Goal: Transaction & Acquisition: Purchase product/service

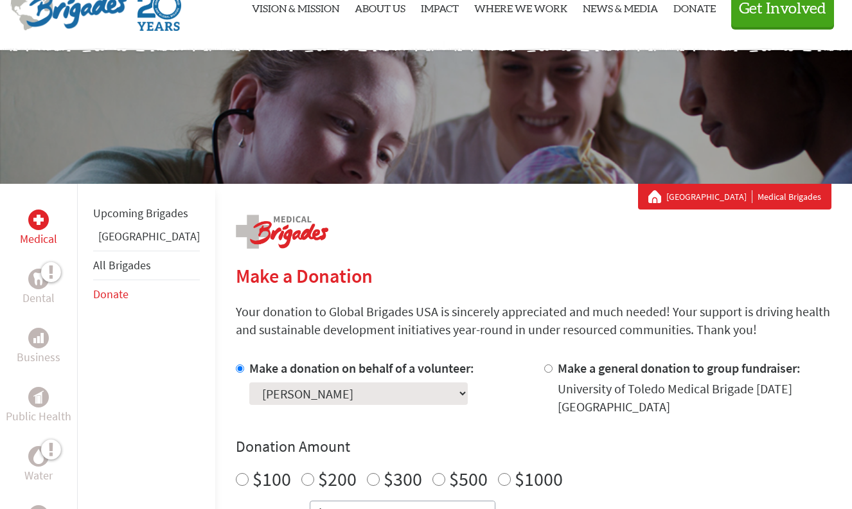
scroll to position [55, 0]
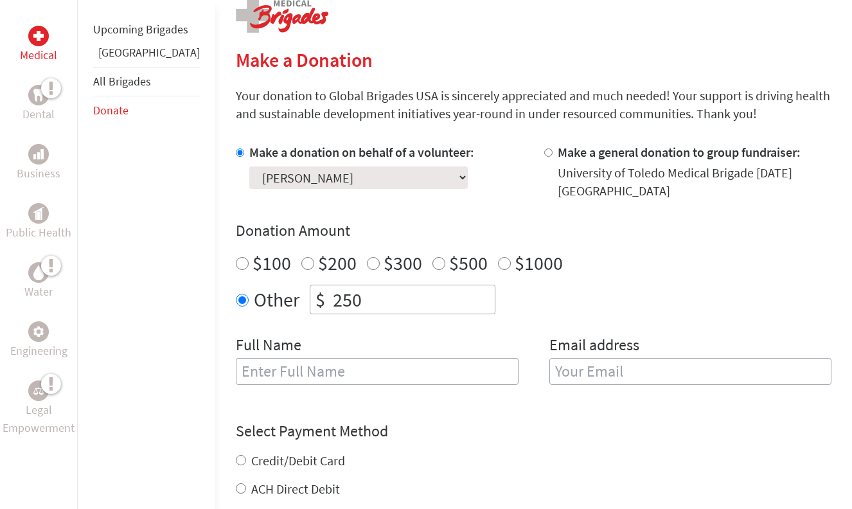
scroll to position [283, 0]
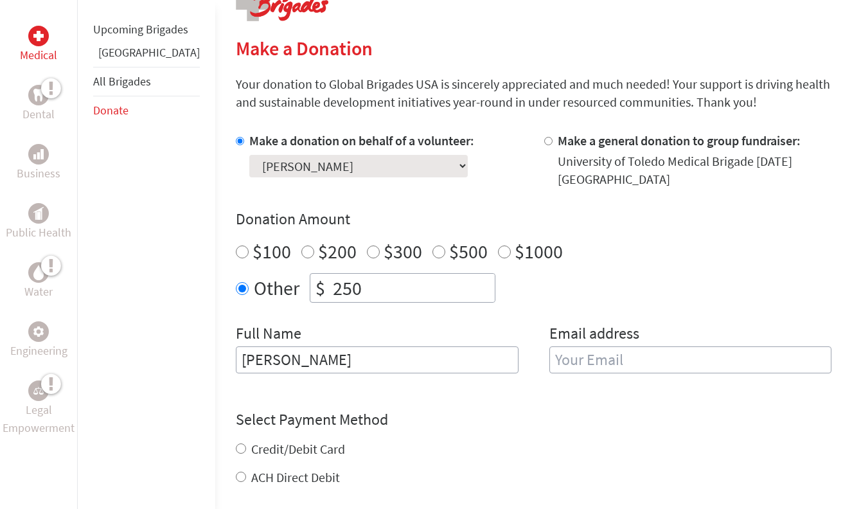
type input "[PERSON_NAME]"
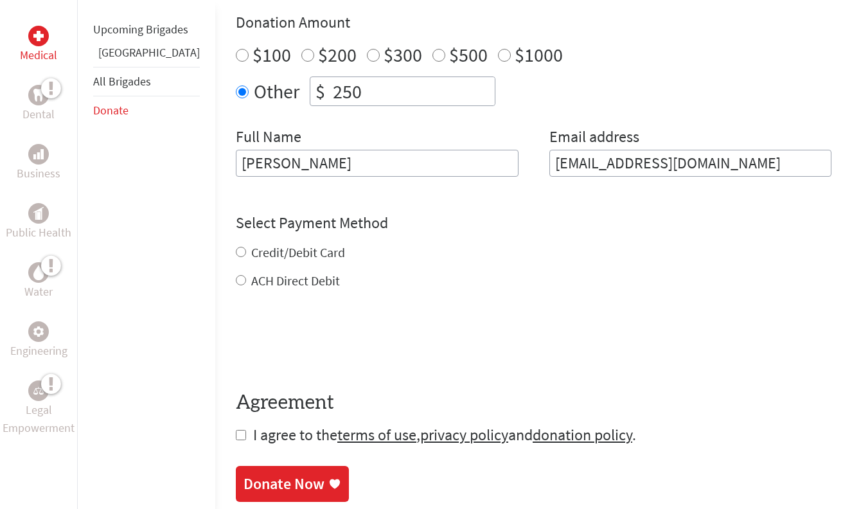
scroll to position [501, 0]
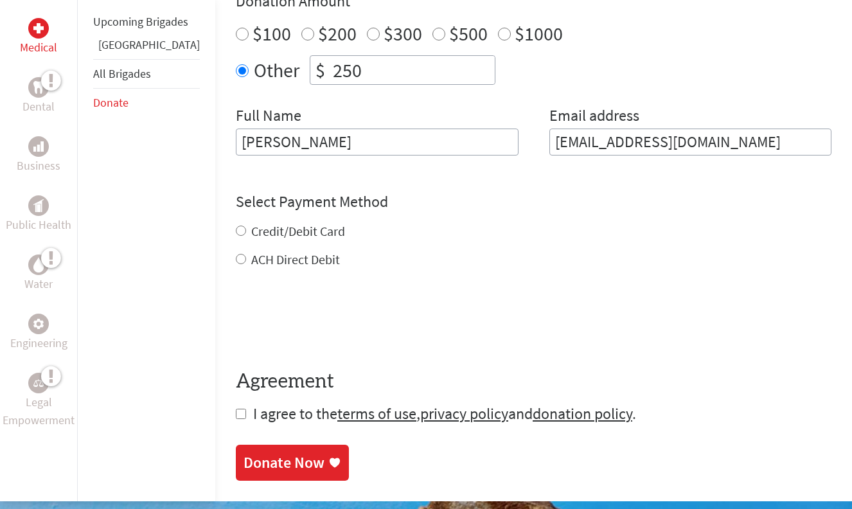
type input "[EMAIL_ADDRESS][DOMAIN_NAME]"
click at [236, 231] on div "Credit/Debit Card ACH Direct Debit" at bounding box center [534, 245] width 596 height 46
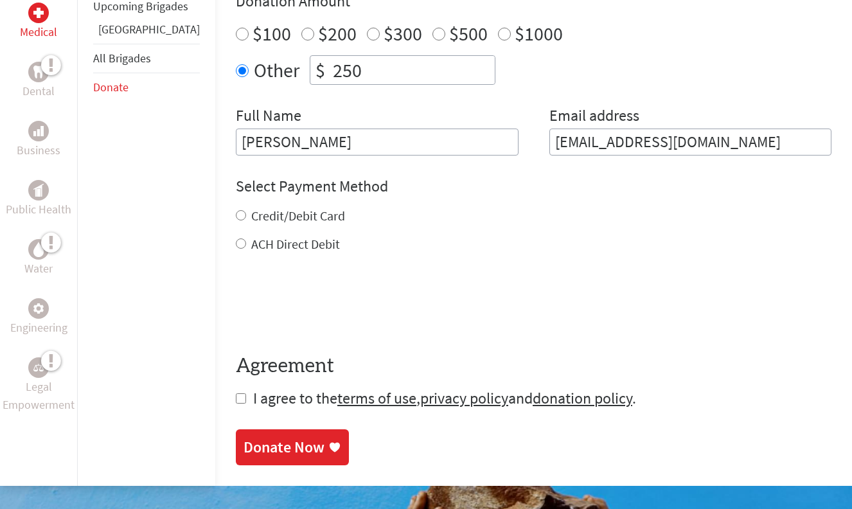
click at [236, 220] on input "Credit/Debit Card" at bounding box center [241, 215] width 10 height 10
radio input "true"
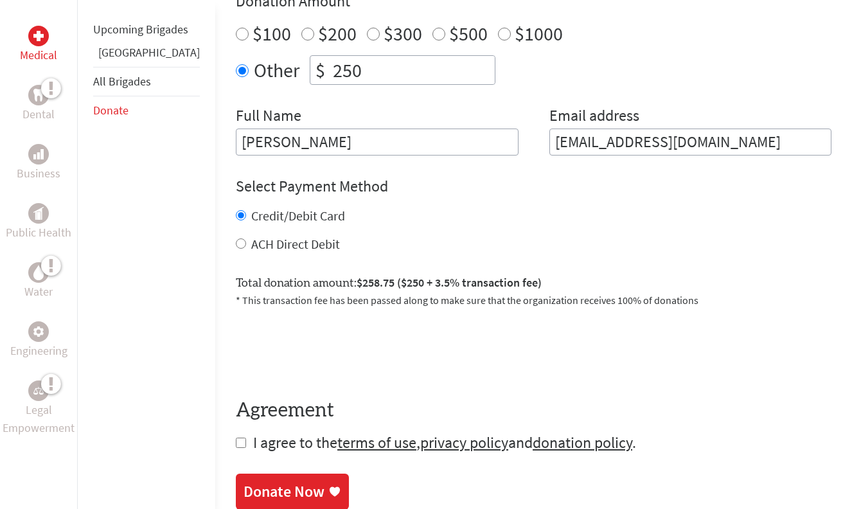
click at [236, 445] on input "checkbox" at bounding box center [241, 443] width 10 height 10
checkbox input "true"
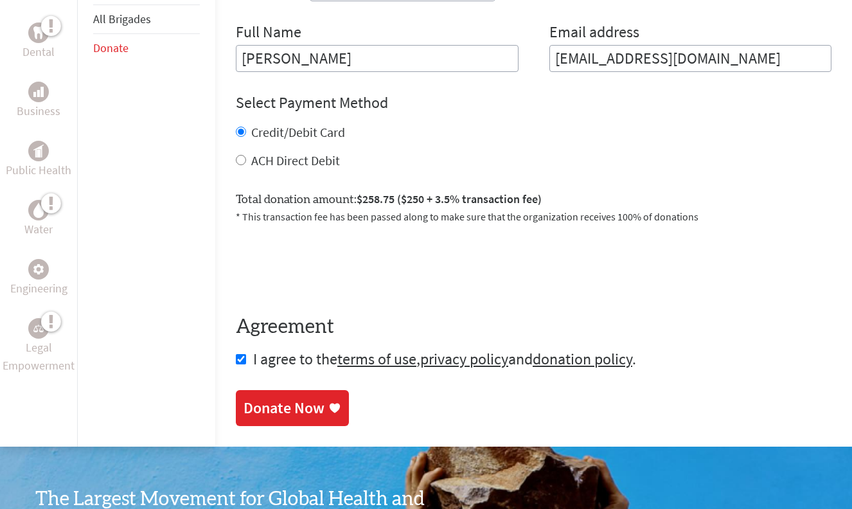
scroll to position [587, 0]
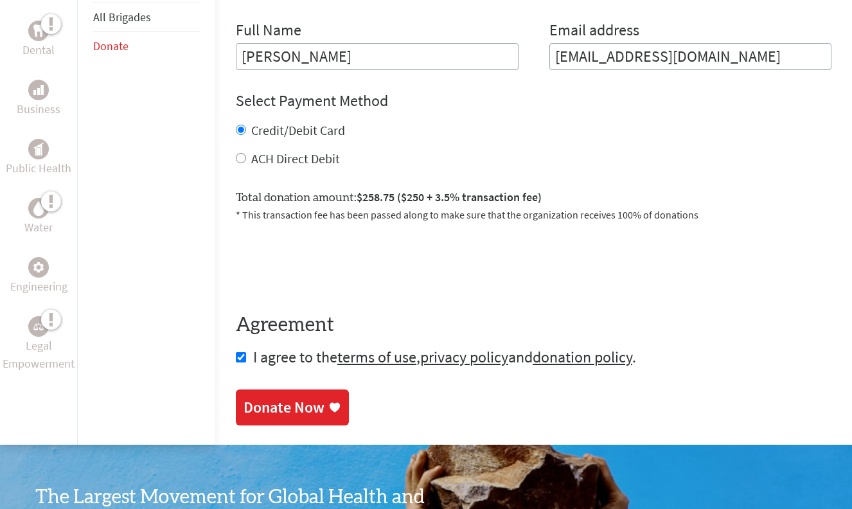
click at [257, 418] on div "Donate Now" at bounding box center [284, 407] width 81 height 21
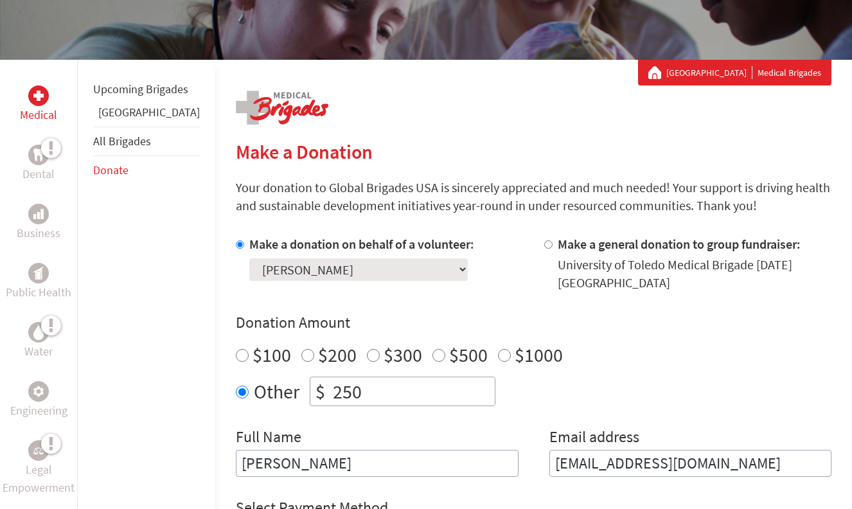
scroll to position [189, 0]
